Goal: Book appointment/travel/reservation

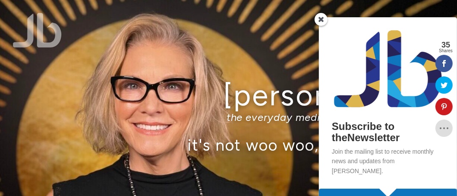
click at [322, 19] on span at bounding box center [320, 19] width 13 height 13
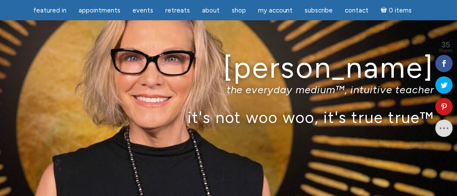
scroll to position [43, 0]
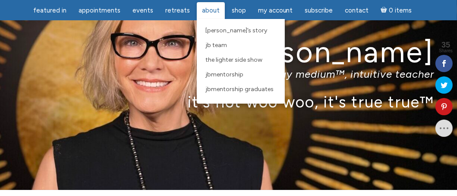
click at [207, 7] on span "About" at bounding box center [211, 10] width 18 height 8
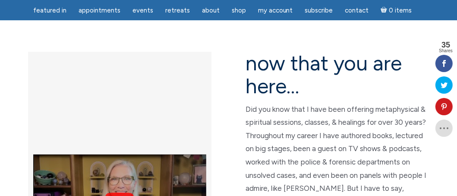
scroll to position [259, 0]
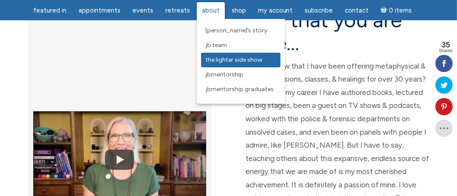
click at [218, 61] on span "The Lighter Side Show" at bounding box center [233, 59] width 57 height 7
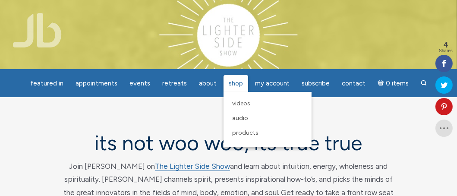
click at [230, 80] on span "Shop" at bounding box center [235, 83] width 14 height 8
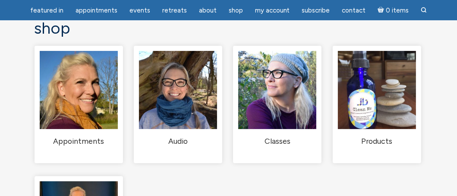
scroll to position [86, 0]
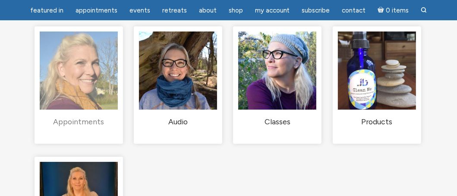
click at [103, 92] on img "Visit product category Appointments" at bounding box center [79, 70] width 78 height 78
